Goal: Obtain resource: Download file/media

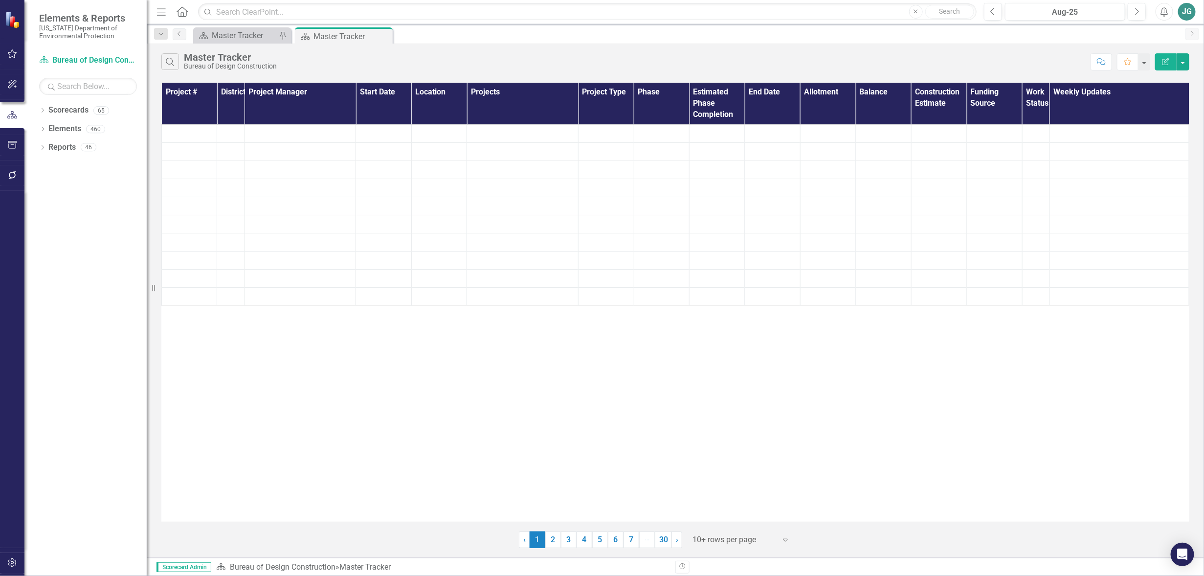
click at [10, 53] on icon "button" at bounding box center [12, 54] width 10 height 8
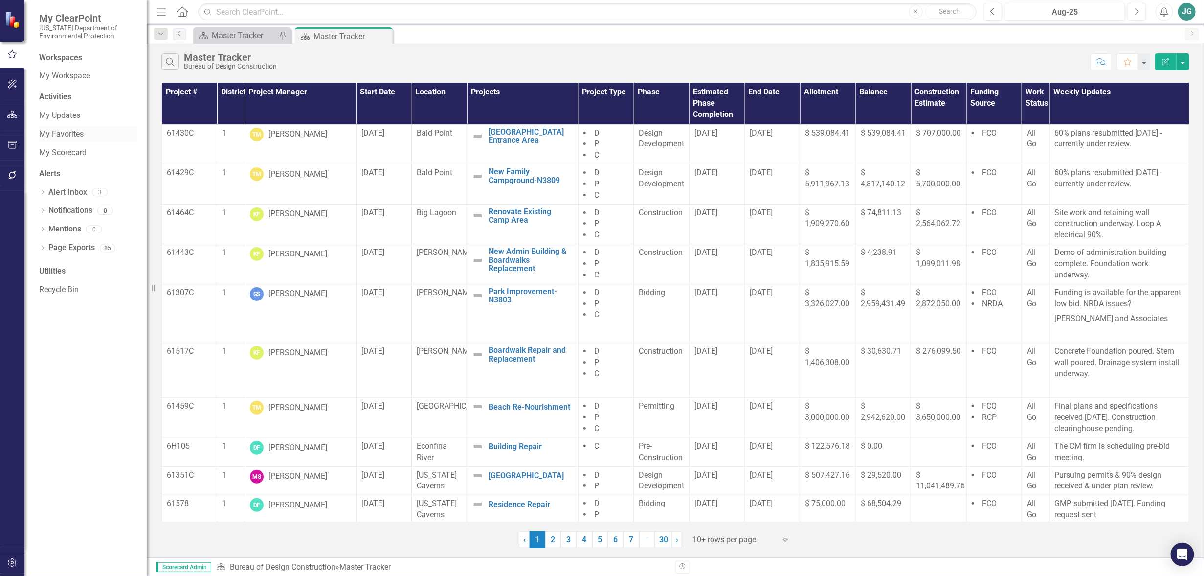
click at [67, 132] on link "My Favorites" at bounding box center [88, 134] width 98 height 11
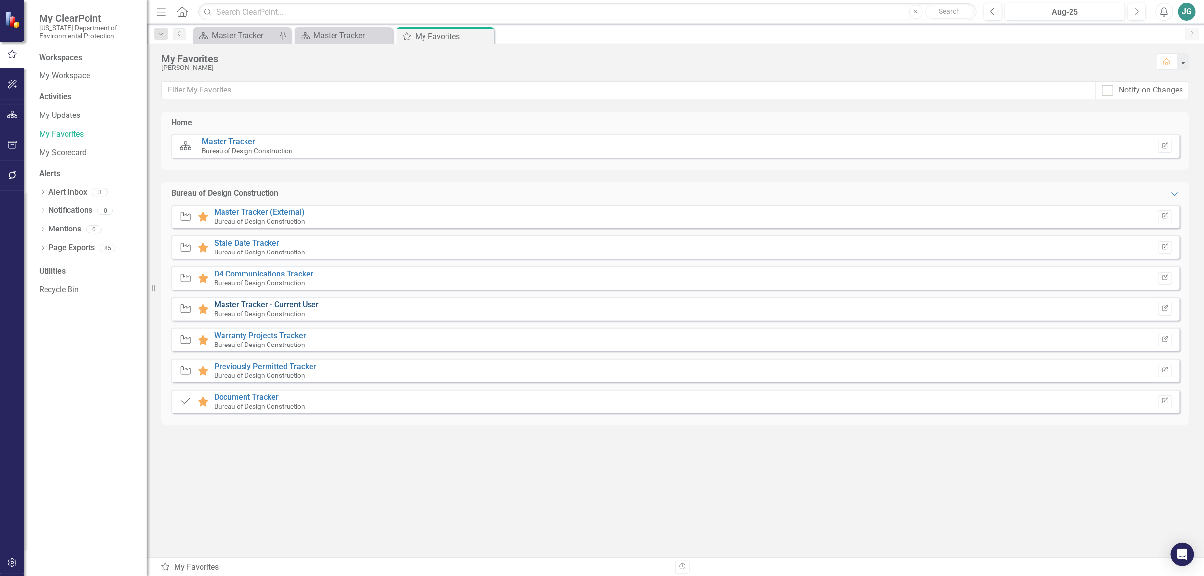
click at [258, 305] on link "Master Tracker - Current User" at bounding box center [266, 304] width 105 height 9
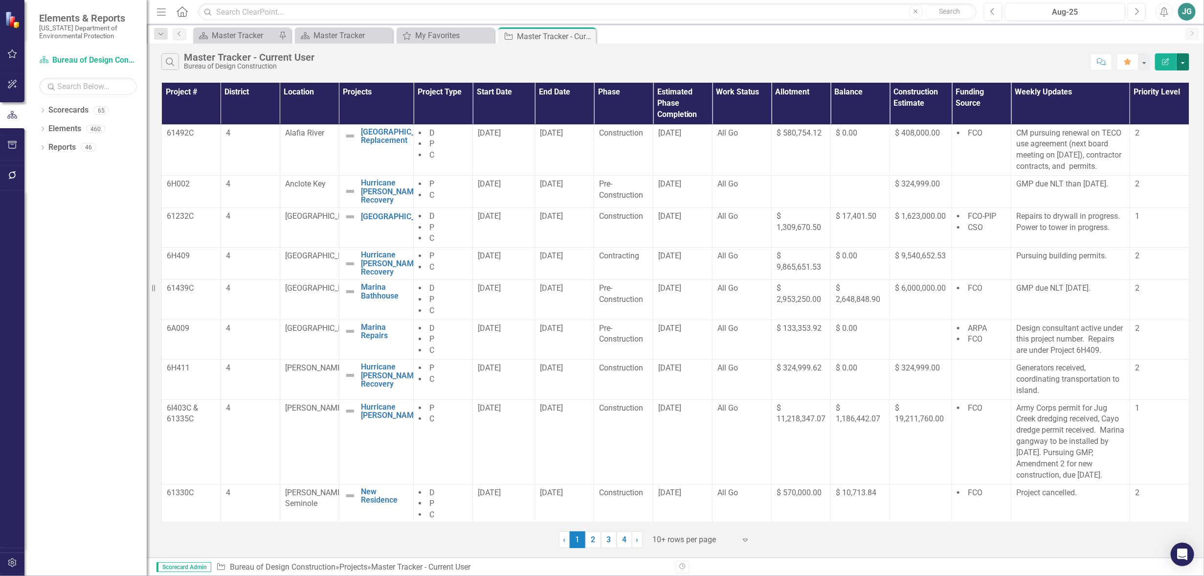
click at [1185, 64] on button "button" at bounding box center [1183, 61] width 13 height 17
click at [1160, 117] on link "Excel Export to Excel" at bounding box center [1150, 118] width 77 height 18
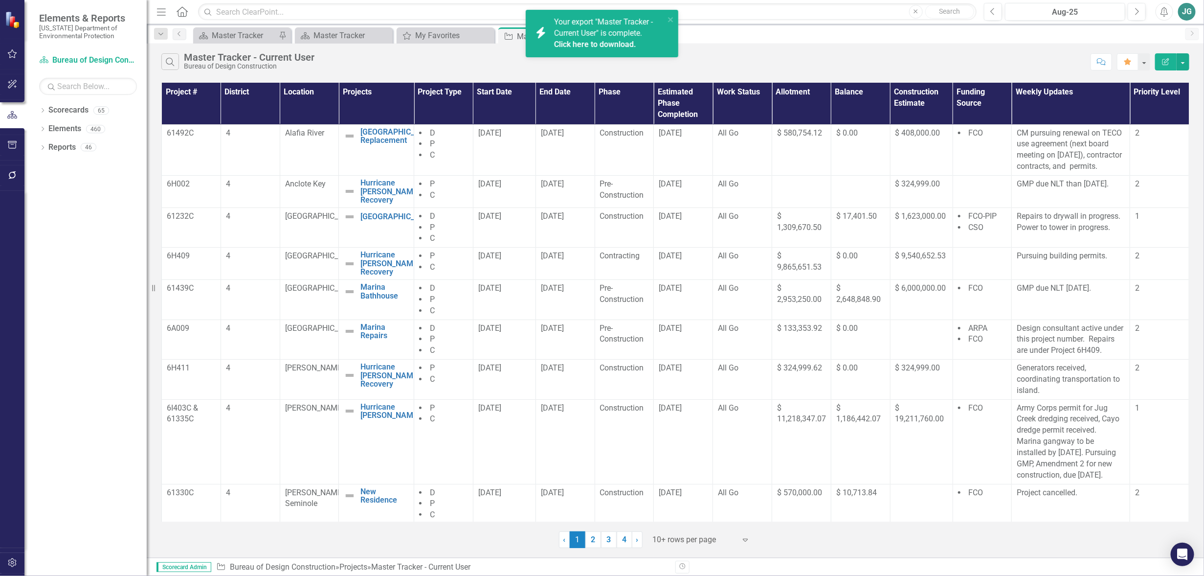
click at [1162, 12] on icon "Alerts" at bounding box center [1164, 12] width 10 height 10
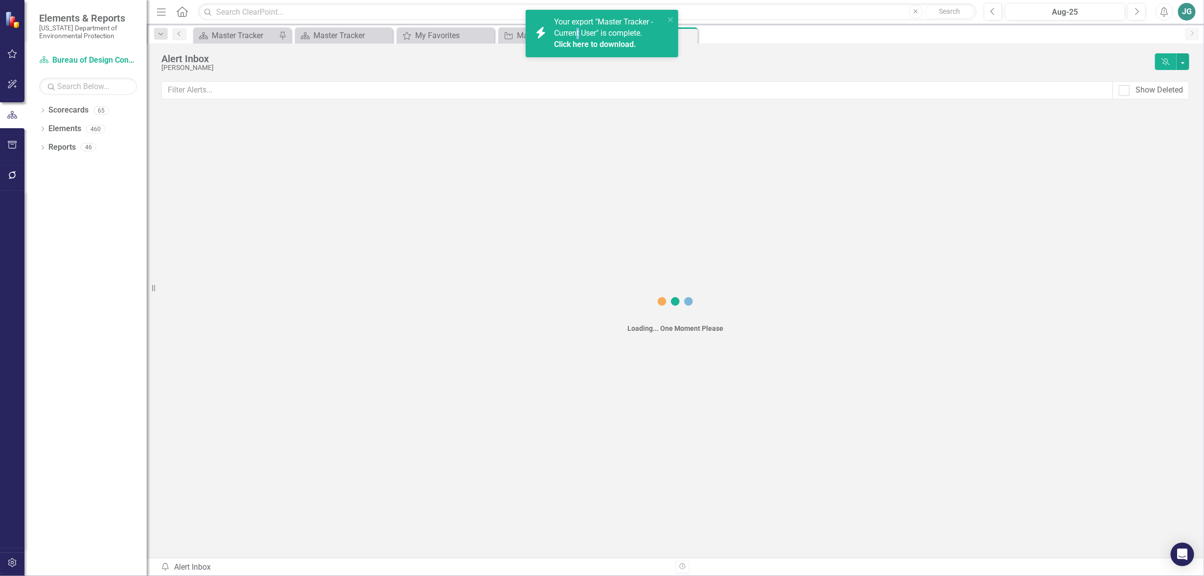
click at [579, 37] on span "Your export "Master Tracker - Current User" is complete. Click here to download." at bounding box center [608, 33] width 108 height 33
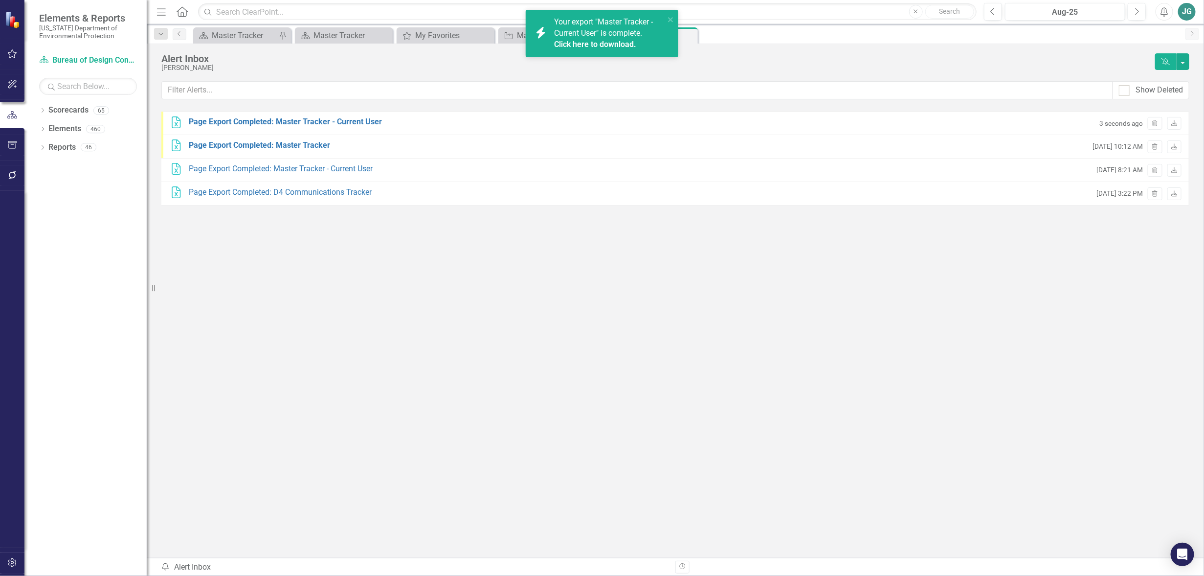
click at [613, 33] on span "Your export "Master Tracker - Current User" is complete. Click here to download." at bounding box center [608, 33] width 108 height 33
click at [353, 123] on div "Page Export Completed: Master Tracker - Current User" at bounding box center [285, 121] width 193 height 11
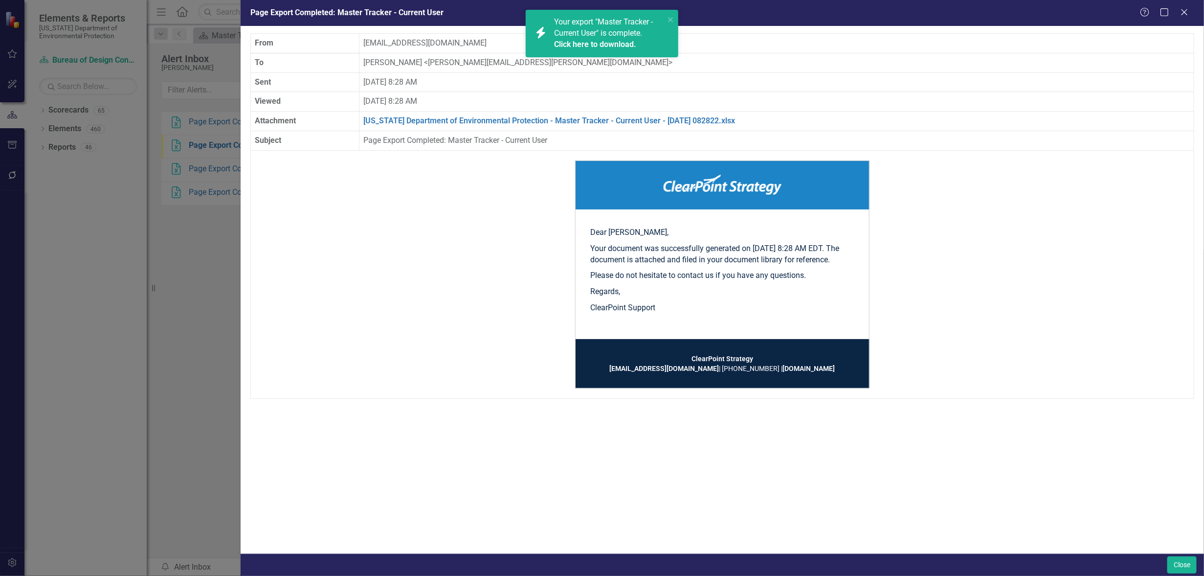
click at [213, 260] on div "Page Export Completed: Master Tracker - Current User Help Maximize Close From […" at bounding box center [602, 288] width 1204 height 576
click at [1185, 11] on icon "Close" at bounding box center [1184, 11] width 12 height 9
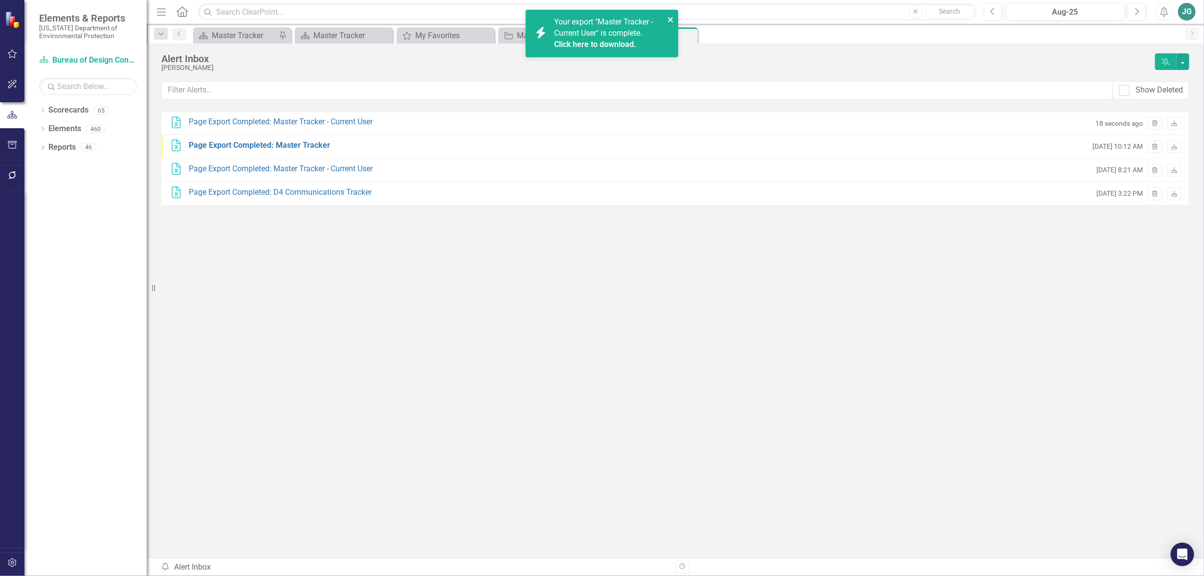
click at [670, 16] on icon "close" at bounding box center [671, 20] width 7 height 8
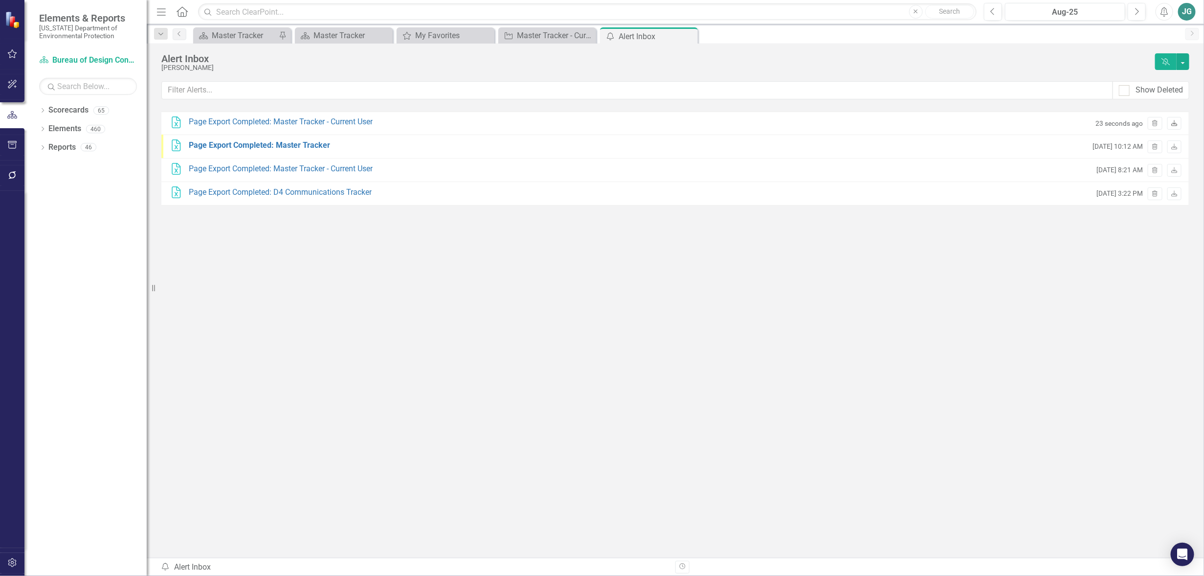
click at [1174, 122] on icon at bounding box center [1174, 123] width 6 height 6
click at [9, 53] on icon "button" at bounding box center [12, 54] width 10 height 8
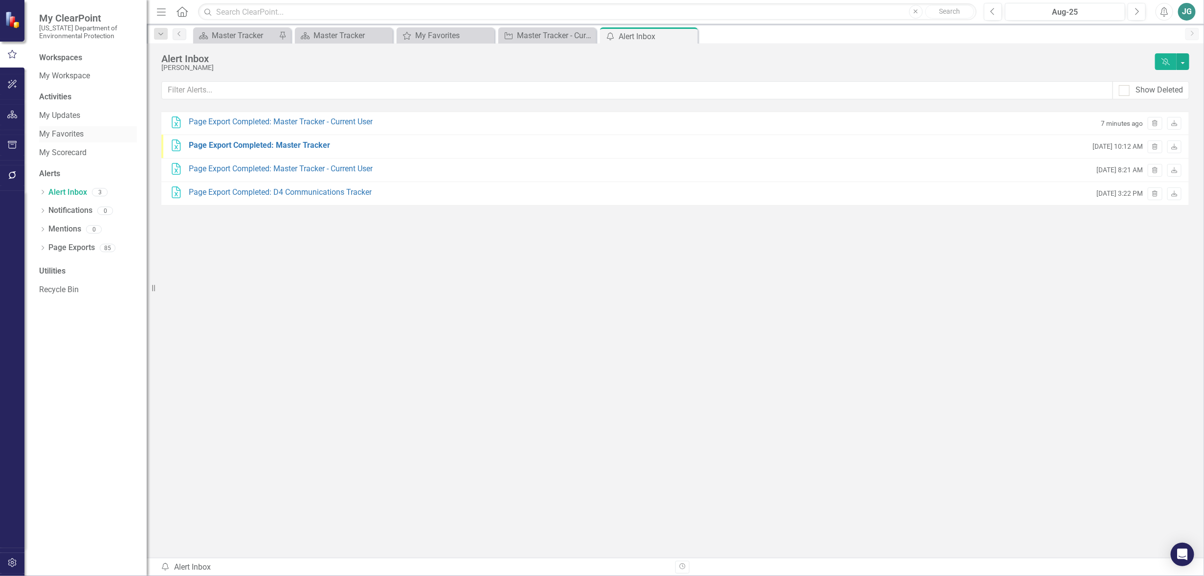
click at [82, 133] on link "My Favorites" at bounding box center [88, 134] width 98 height 11
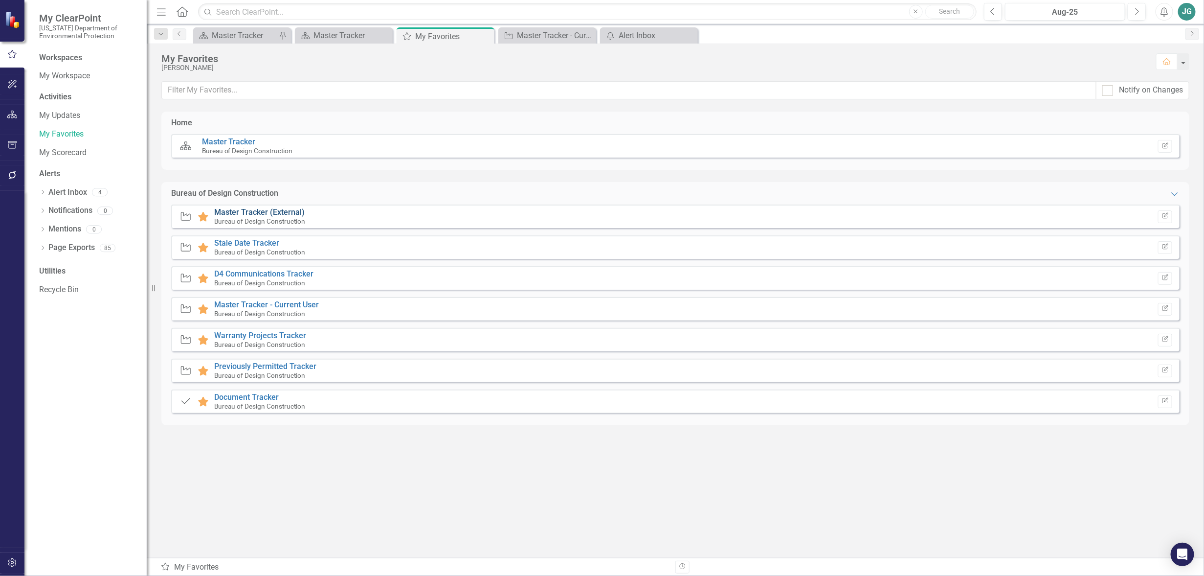
click at [262, 212] on link "Master Tracker (External)" at bounding box center [259, 211] width 90 height 9
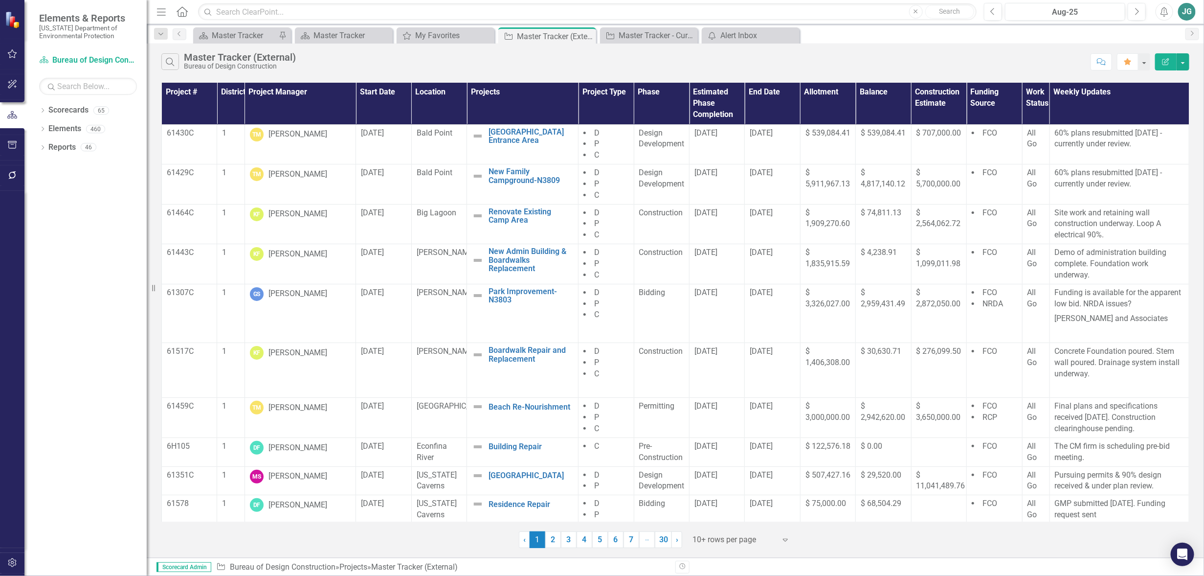
click at [298, 92] on th "Project Manager" at bounding box center [301, 104] width 112 height 42
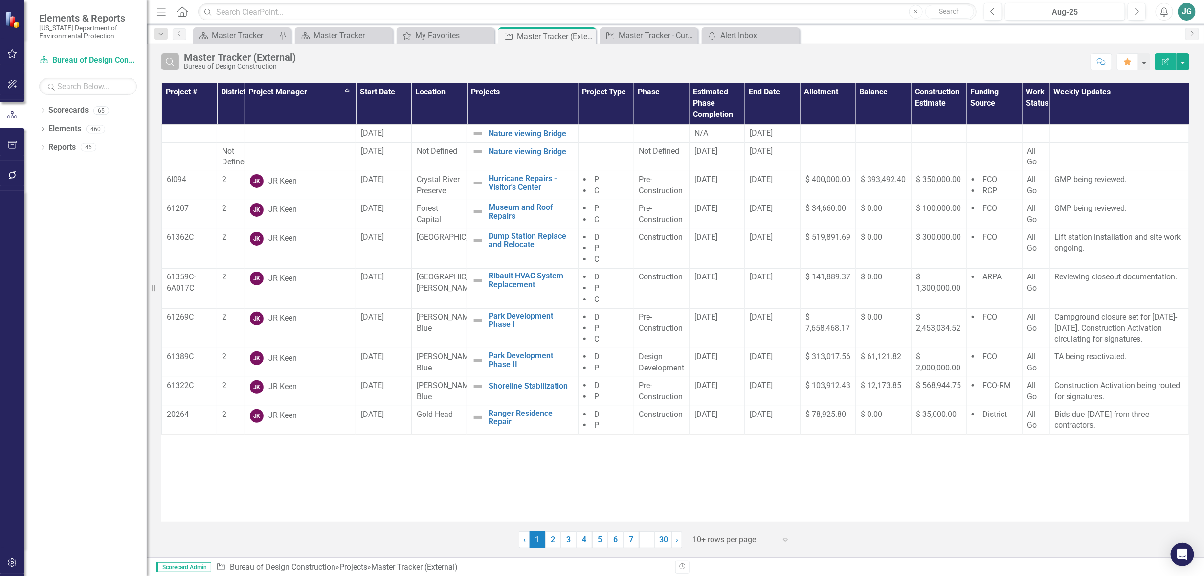
click at [169, 64] on icon "Search" at bounding box center [170, 61] width 11 height 9
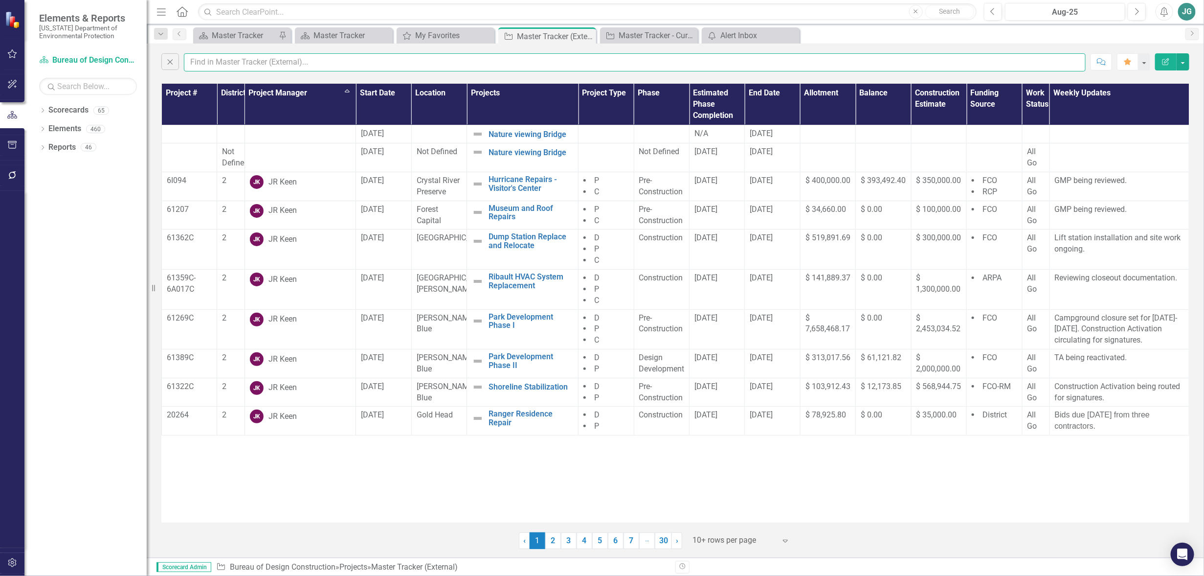
click at [263, 63] on input "text" at bounding box center [635, 62] width 902 height 18
type input "gage"
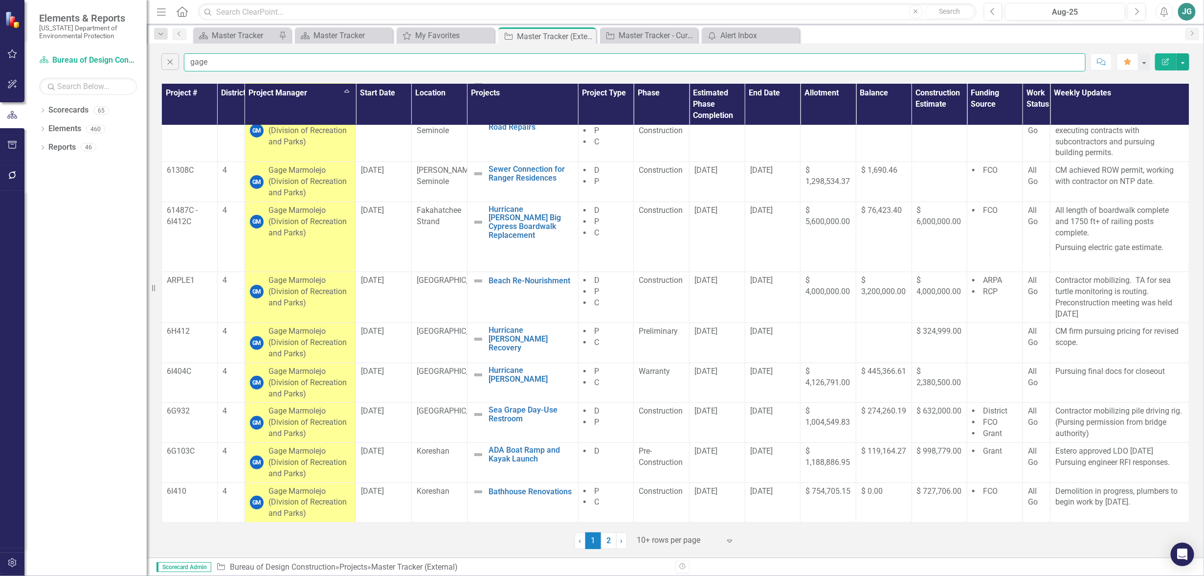
scroll to position [61, 0]
click at [671, 537] on div at bounding box center [678, 540] width 83 height 13
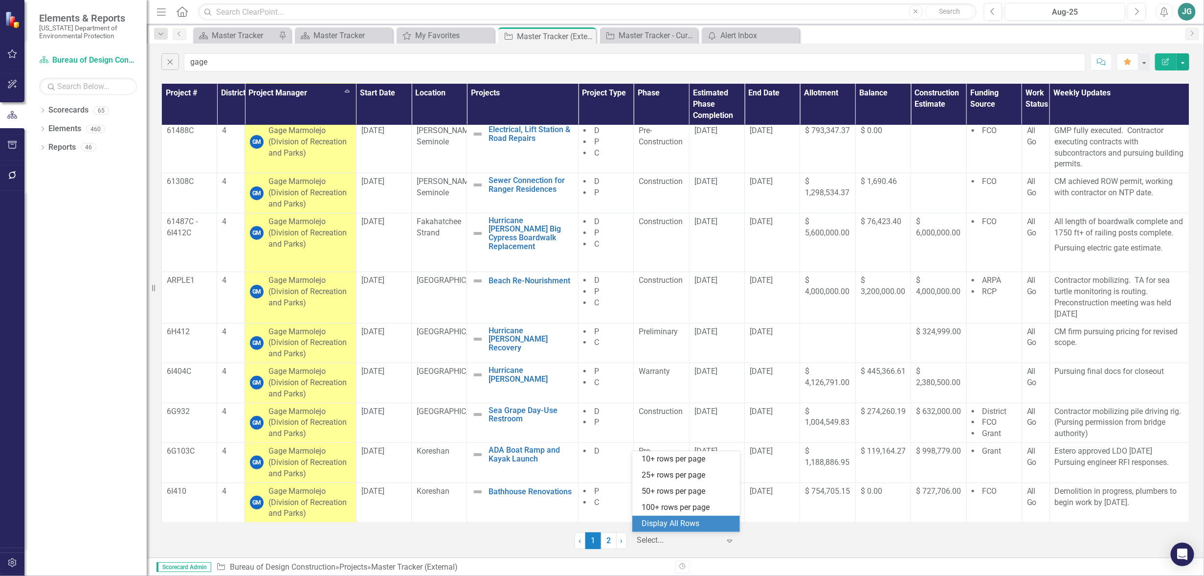
drag, startPoint x: 671, startPoint y: 521, endPoint x: 684, endPoint y: 497, distance: 27.6
click at [671, 522] on div "Display All Rows" at bounding box center [688, 523] width 92 height 11
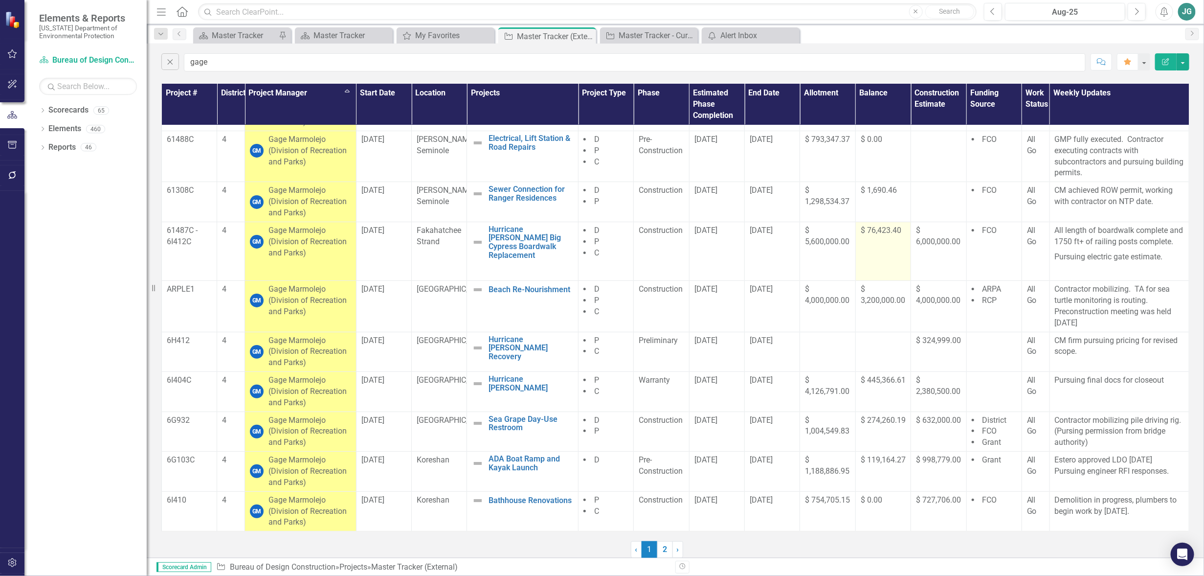
scroll to position [45, 0]
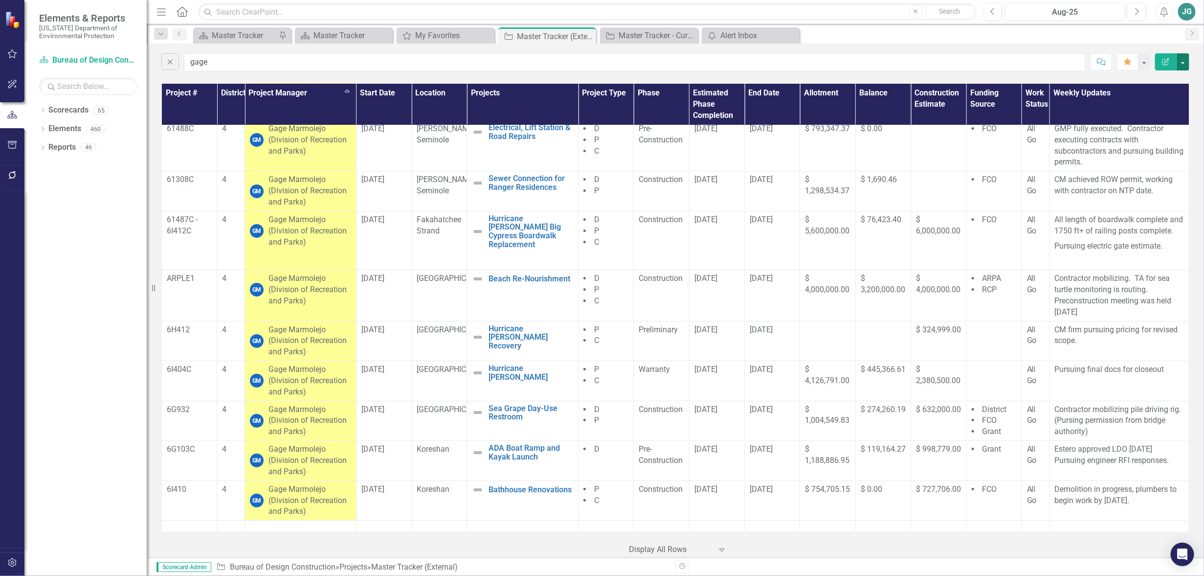
click at [1184, 61] on button "button" at bounding box center [1183, 61] width 13 height 17
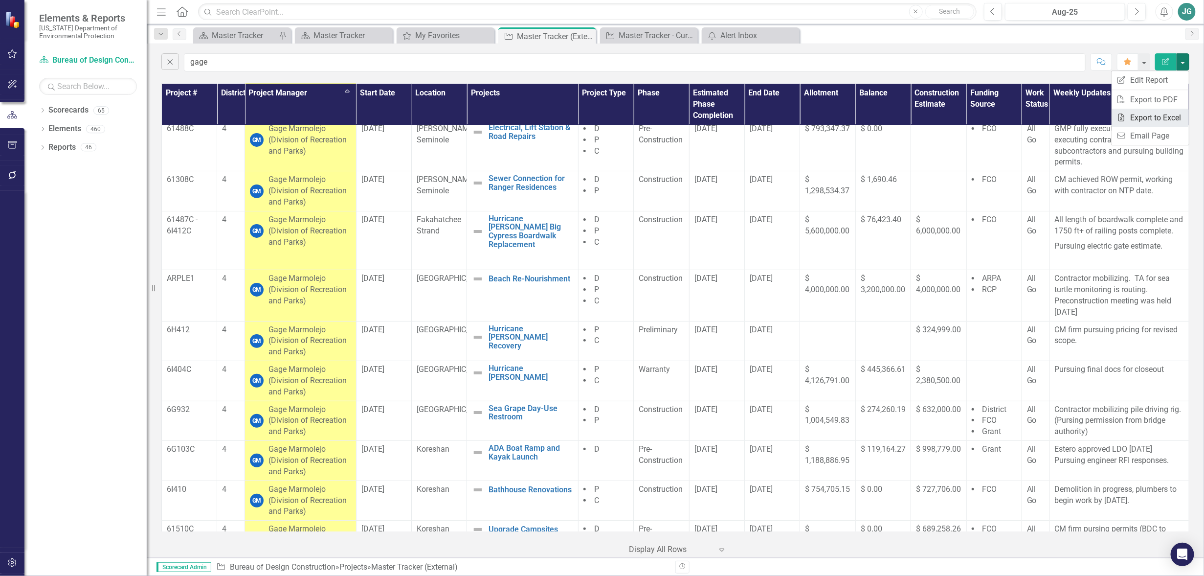
click at [1144, 119] on link "Excel Export to Excel" at bounding box center [1150, 118] width 77 height 18
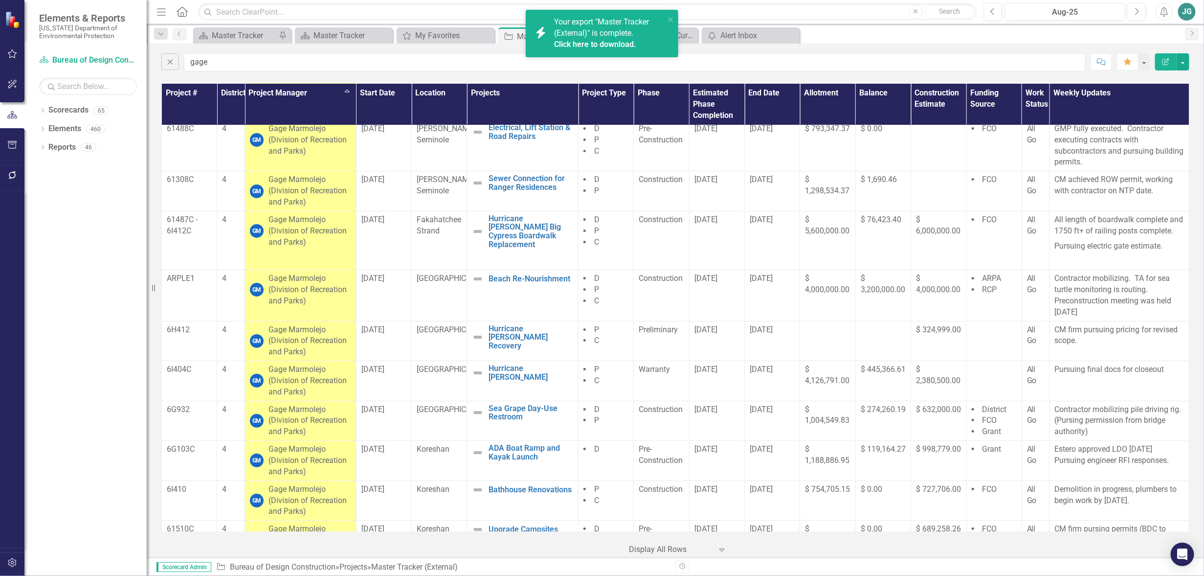
click at [592, 42] on link "Click here to download." at bounding box center [595, 44] width 82 height 9
